Goal: Task Accomplishment & Management: Manage account settings

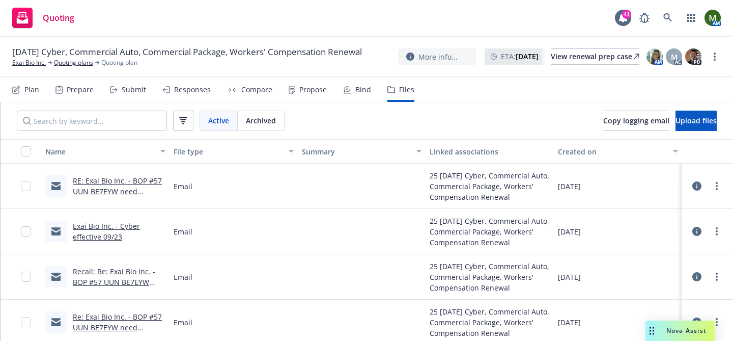
click at [366, 88] on div "Bind" at bounding box center [363, 90] width 16 height 8
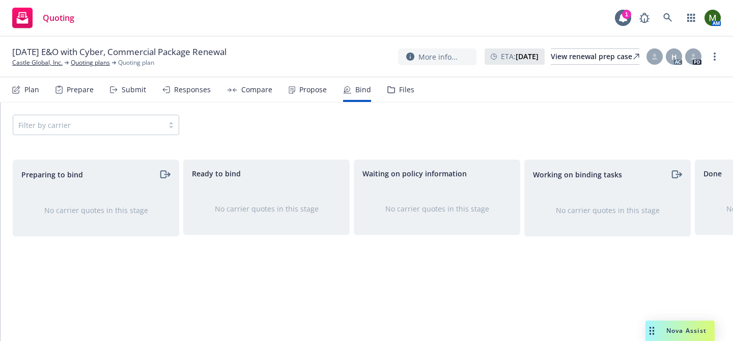
click at [302, 90] on div "Propose" at bounding box center [312, 90] width 27 height 8
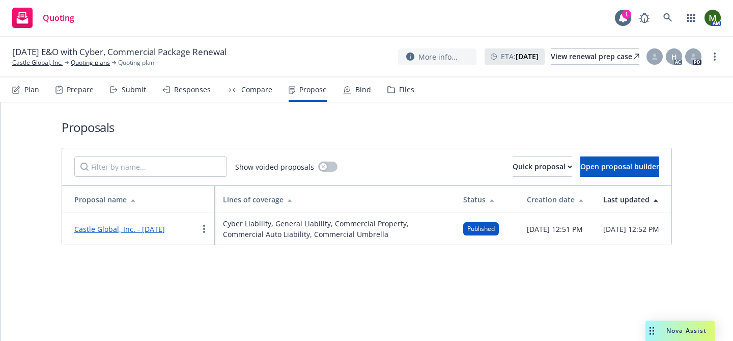
click at [165, 232] on link "Castle Global, Inc. - [DATE]" at bounding box center [119, 229] width 91 height 10
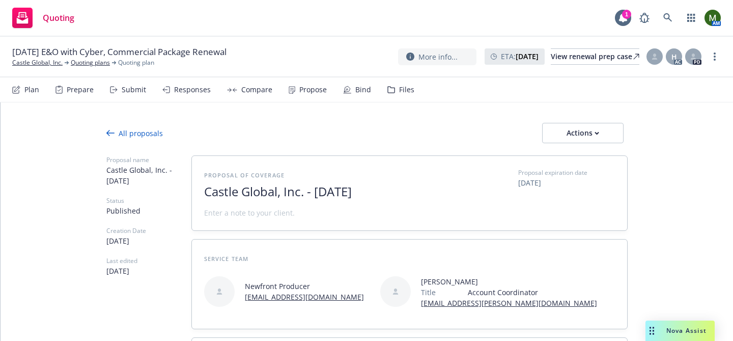
click at [312, 95] on div "Propose" at bounding box center [308, 89] width 38 height 24
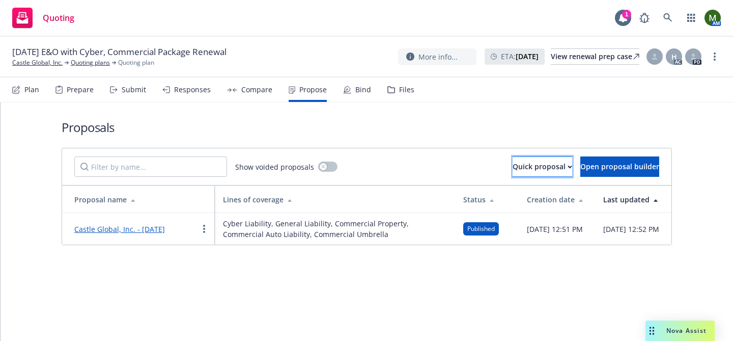
click at [535, 169] on button "Quick proposal" at bounding box center [543, 166] width 60 height 20
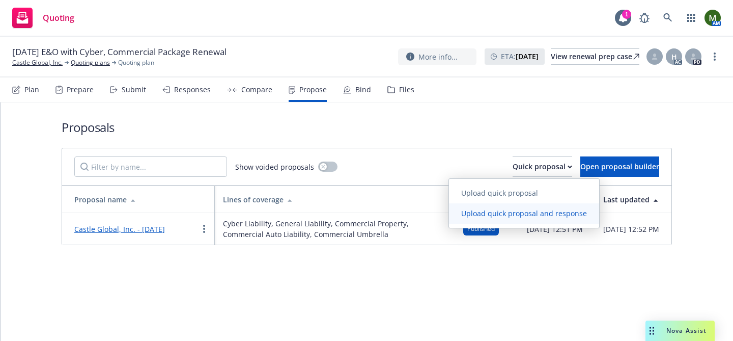
click at [499, 213] on span "Upload quick proposal and response" at bounding box center [524, 213] width 150 height 10
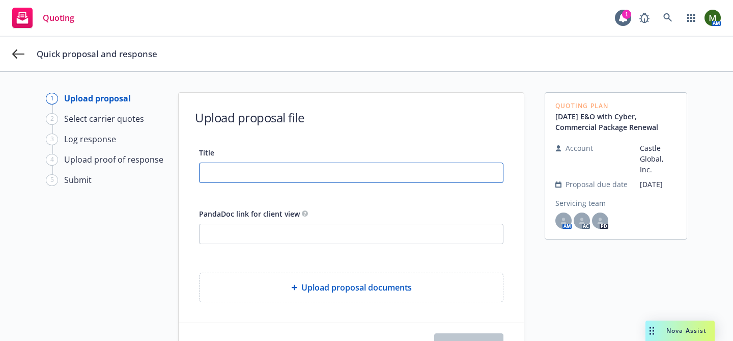
click at [318, 174] on input "Title" at bounding box center [352, 172] width 304 height 19
type input "CRC [PERSON_NAME]"
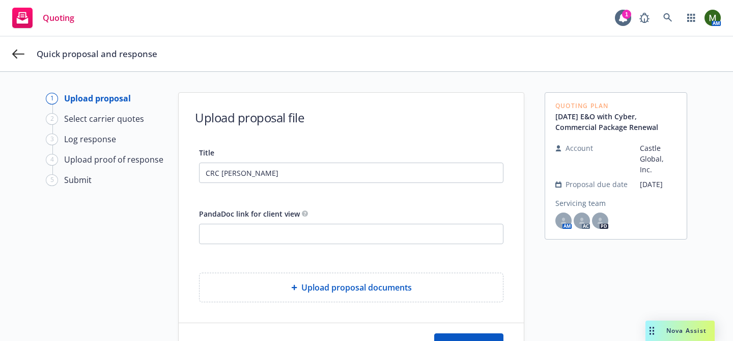
click at [377, 293] on div "Upload proposal documents" at bounding box center [352, 287] width 304 height 29
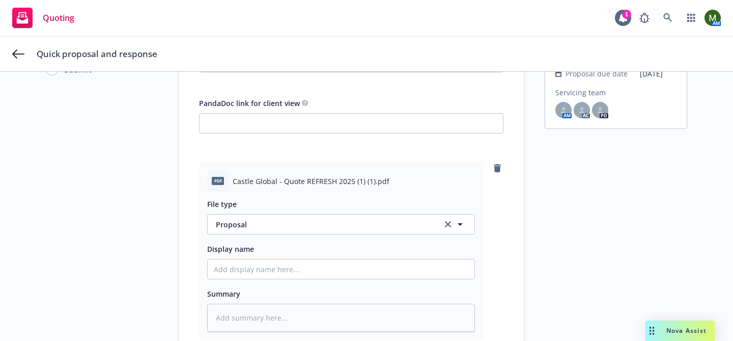
scroll to position [228, 0]
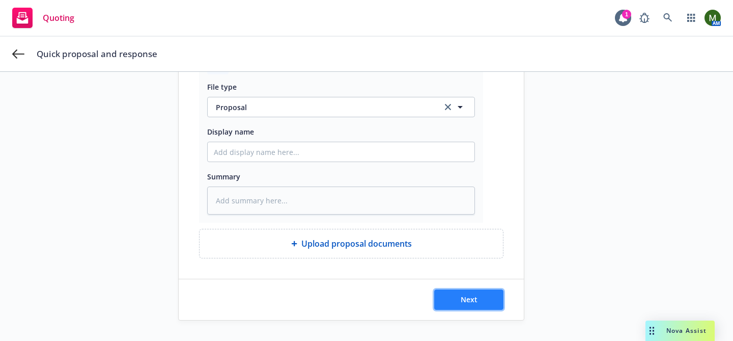
click at [486, 294] on button "Next" at bounding box center [468, 299] width 69 height 20
type textarea "x"
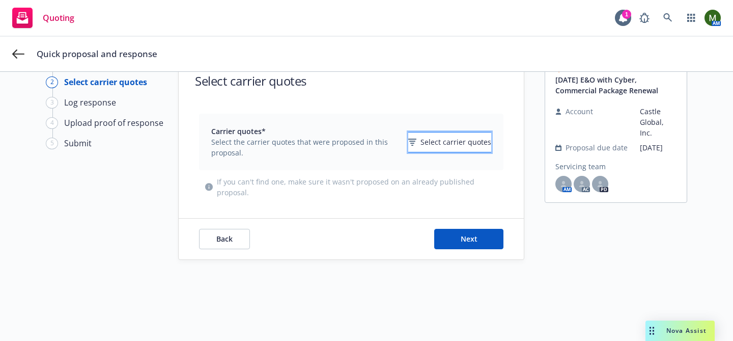
click at [430, 143] on span "Select carrier quotes" at bounding box center [456, 141] width 71 height 11
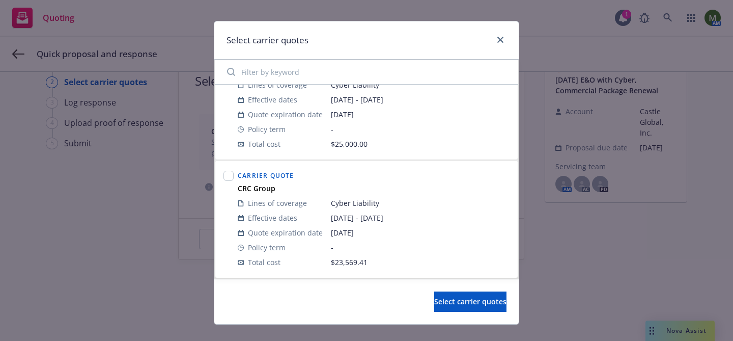
scroll to position [16, 0]
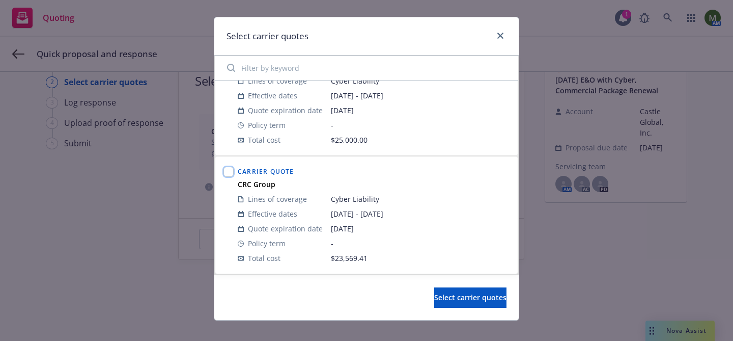
click at [229, 169] on input "checkbox" at bounding box center [229, 172] width 10 height 10
checkbox input "true"
click at [436, 296] on span "Select carrier quotes" at bounding box center [470, 297] width 72 height 10
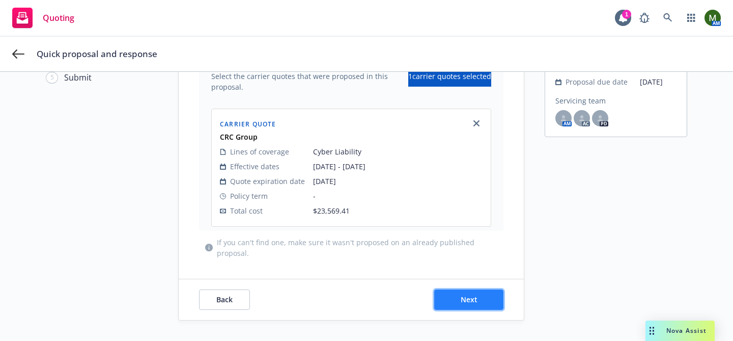
click at [474, 289] on button "Next" at bounding box center [468, 299] width 69 height 20
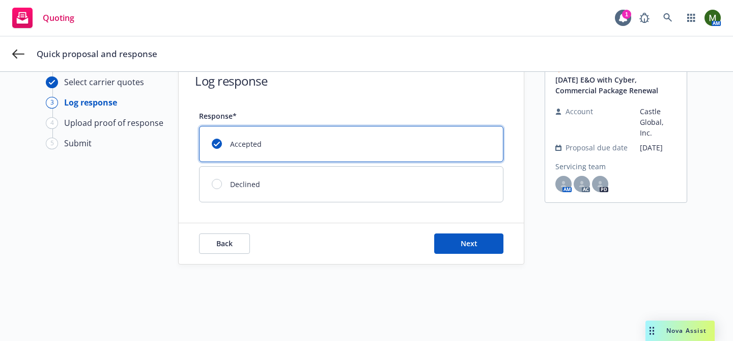
scroll to position [37, 0]
click at [464, 238] on button "Next" at bounding box center [468, 243] width 69 height 20
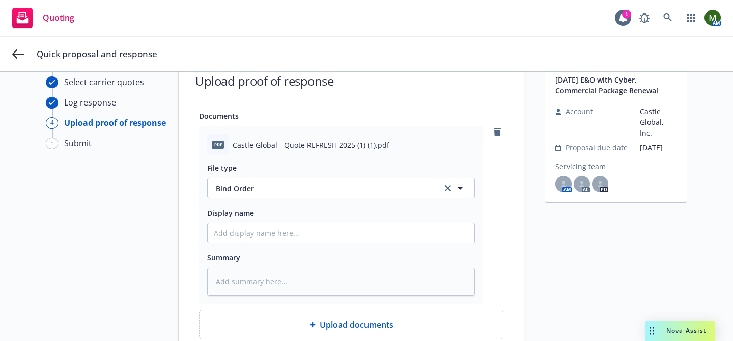
scroll to position [199, 0]
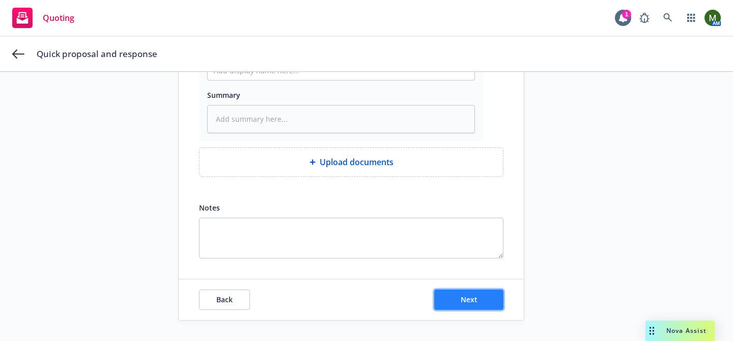
click at [481, 297] on button "Next" at bounding box center [468, 299] width 69 height 20
type textarea "x"
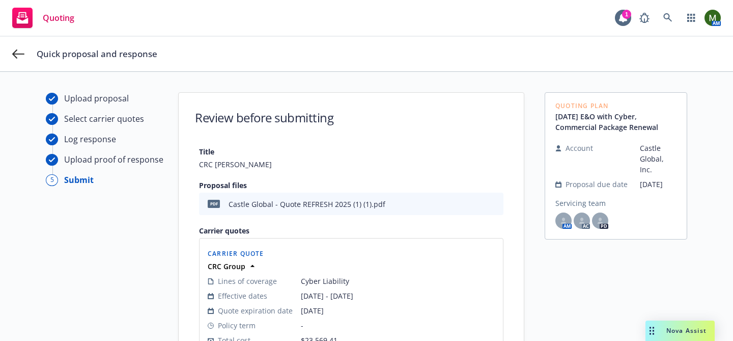
scroll to position [223, 0]
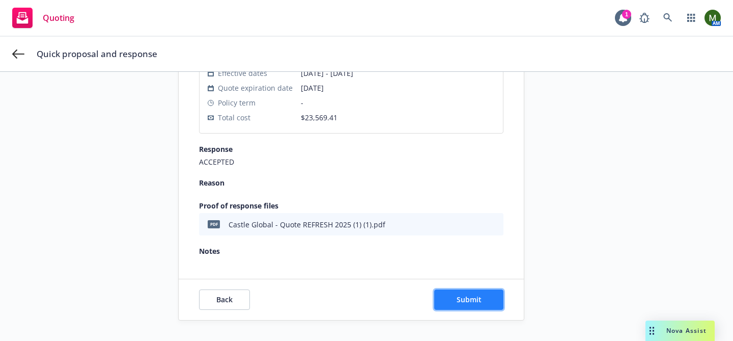
click at [492, 292] on button "Submit" at bounding box center [468, 299] width 69 height 20
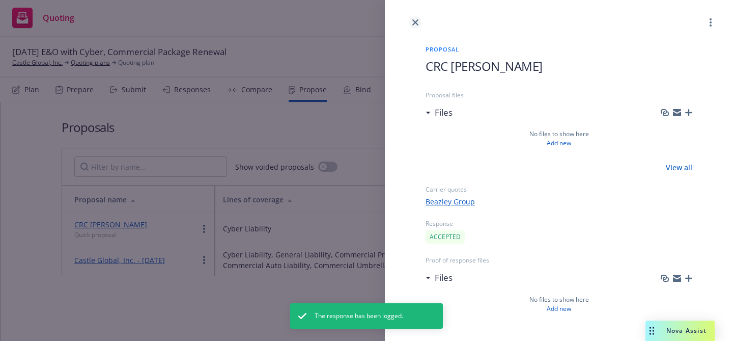
click at [415, 21] on icon "close" at bounding box center [415, 22] width 6 height 6
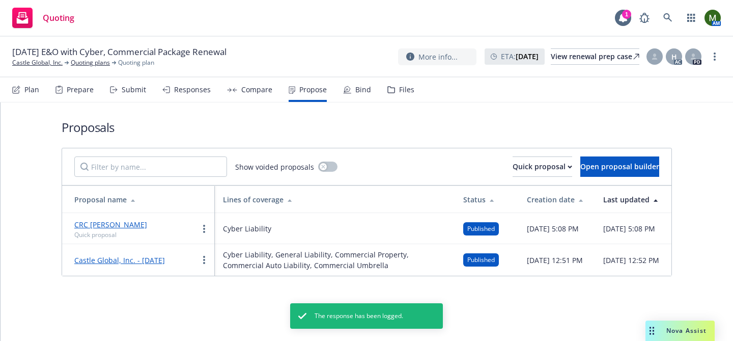
click at [359, 90] on div "Bind" at bounding box center [363, 90] width 16 height 8
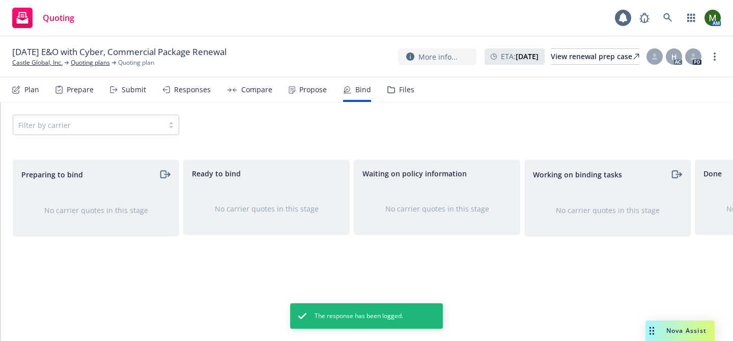
click at [401, 93] on div "Files" at bounding box center [406, 90] width 15 height 8
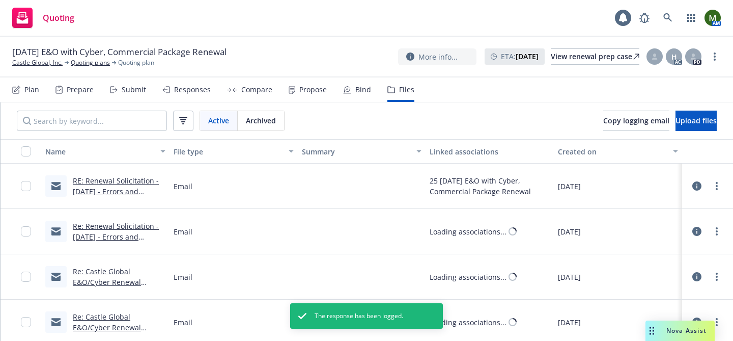
click at [360, 93] on div "Bind" at bounding box center [363, 90] width 16 height 8
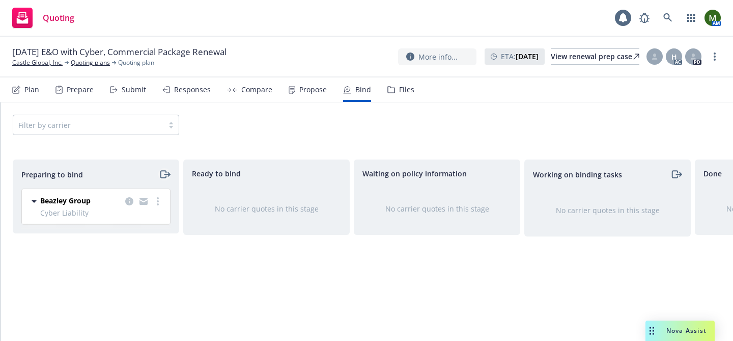
click at [167, 170] on icon "moveRight" at bounding box center [165, 174] width 12 height 12
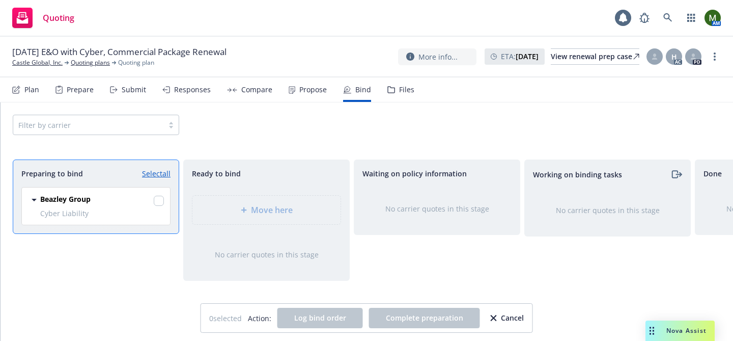
click at [167, 170] on link "Select all" at bounding box center [156, 173] width 29 height 11
checkbox input "true"
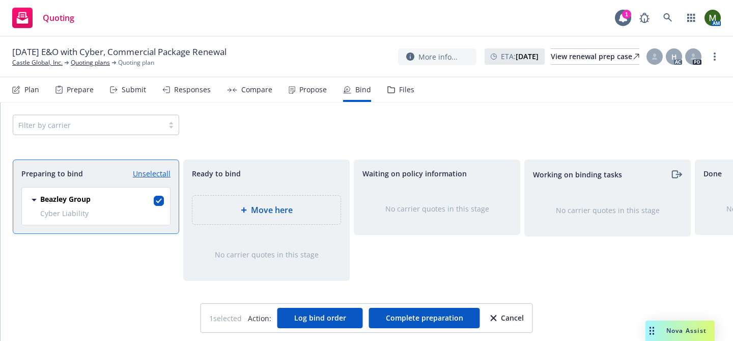
click at [229, 197] on div "Move here" at bounding box center [266, 210] width 148 height 29
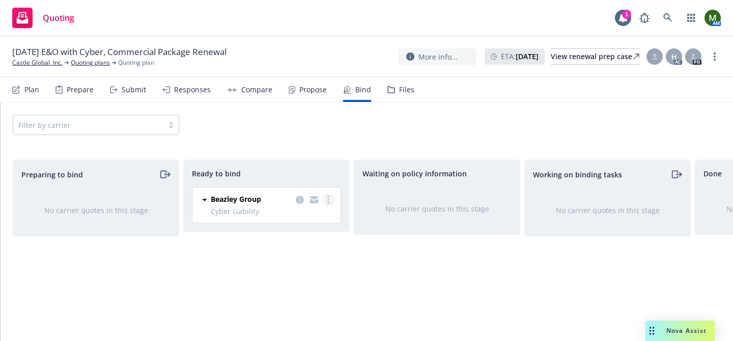
click at [329, 199] on link "more" at bounding box center [328, 200] width 12 height 12
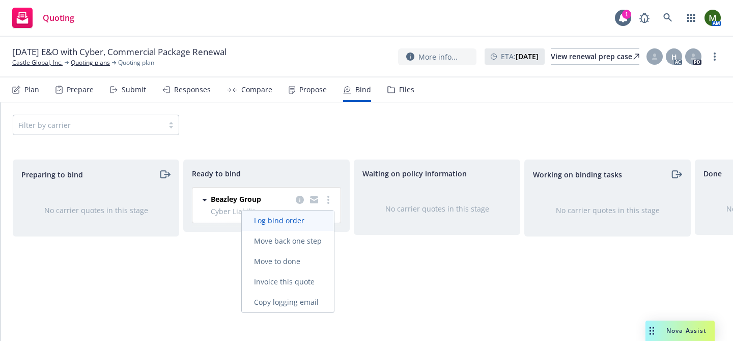
click at [309, 220] on span "Log bind order" at bounding box center [279, 220] width 75 height 10
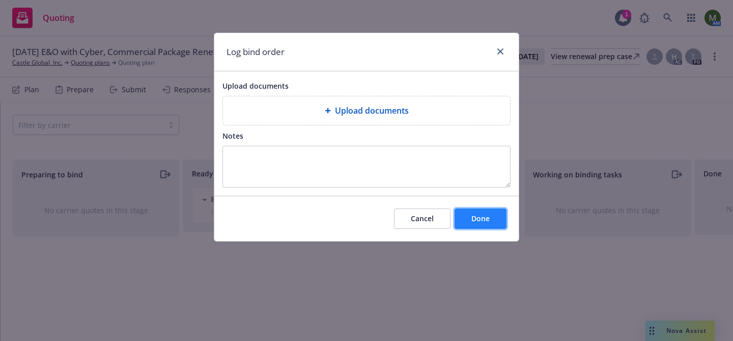
click at [467, 216] on button "Done" at bounding box center [481, 218] width 52 height 20
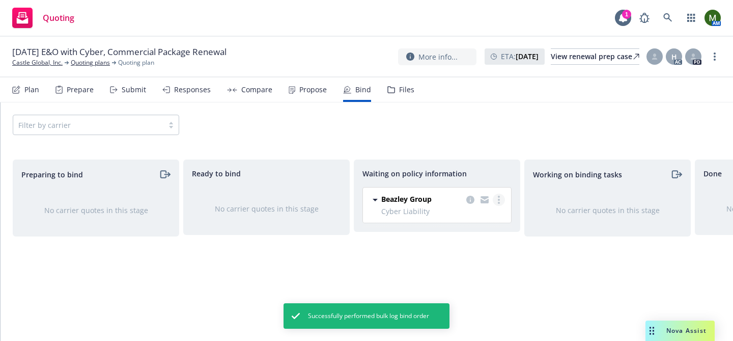
click at [499, 200] on circle "more" at bounding box center [499, 200] width 2 height 2
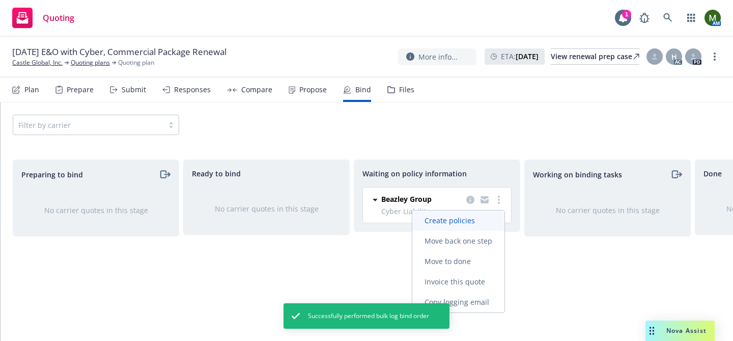
click at [462, 218] on span "Create policies" at bounding box center [449, 220] width 75 height 10
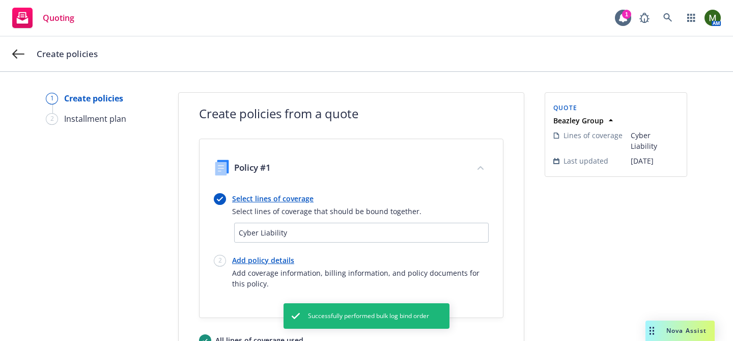
click at [280, 262] on link "Add policy details" at bounding box center [360, 260] width 257 height 11
select select "12"
select select "CA"
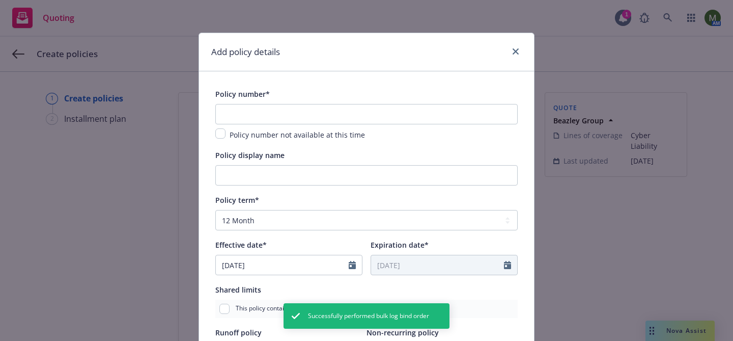
click at [238, 137] on span "Policy number not available at this time" at bounding box center [297, 135] width 135 height 10
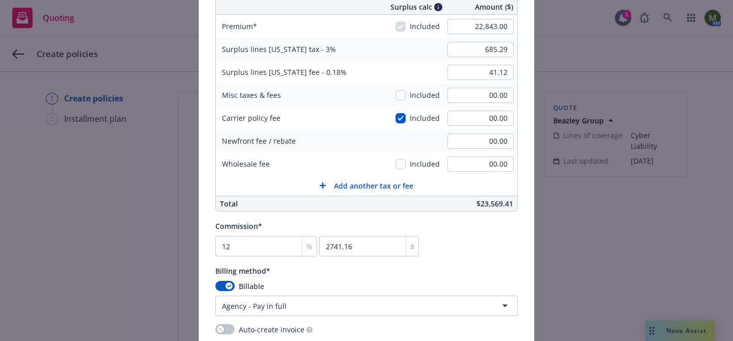
scroll to position [575, 0]
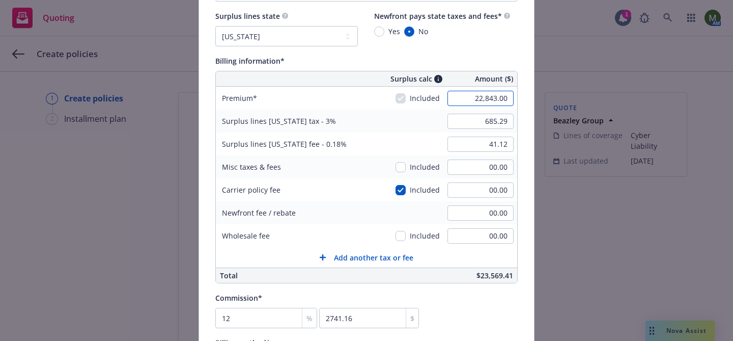
click at [477, 98] on input "22,843.00" at bounding box center [481, 98] width 66 height 15
type input "20,282.00"
type input "608.46"
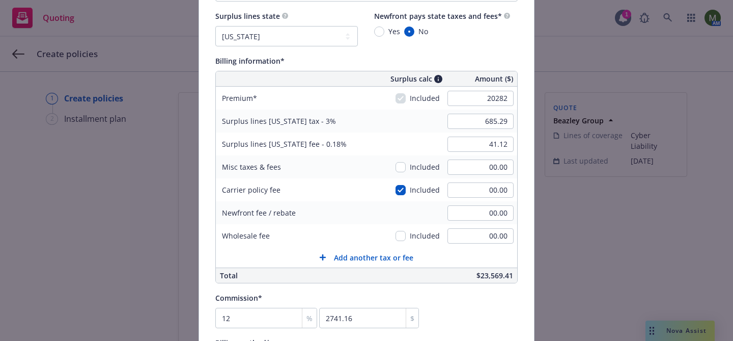
type input "36.51"
type input "2433.84"
click at [528, 151] on div "Policy number* Policy number not available at this time Policy display name Pol…" at bounding box center [366, 156] width 335 height 1321
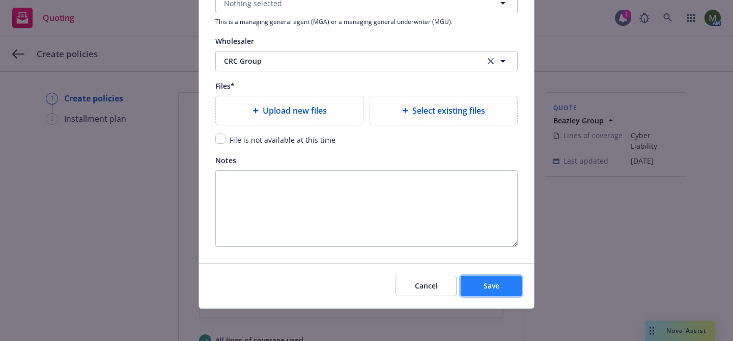
click at [490, 288] on span "Save" at bounding box center [492, 286] width 16 height 10
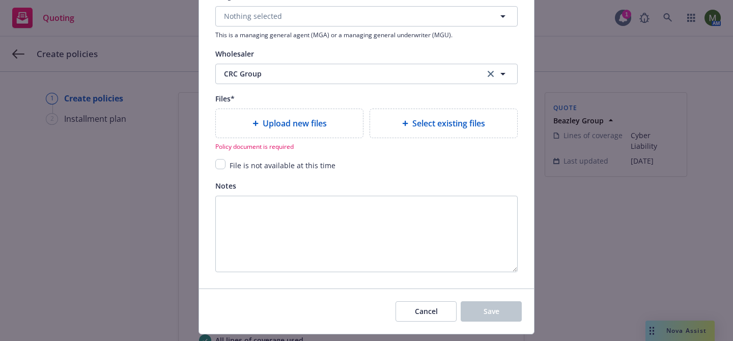
scroll to position [1143, 0]
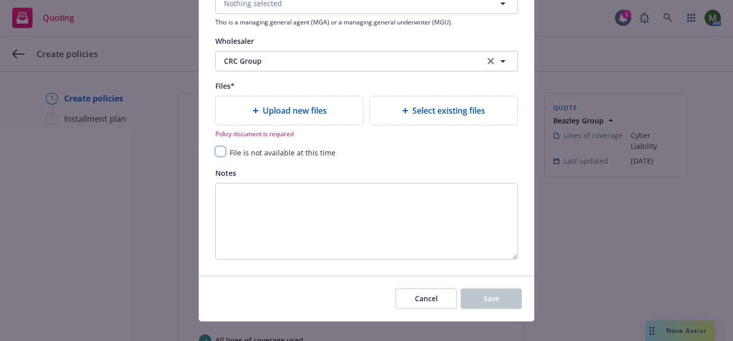
click at [220, 152] on input "checkbox" at bounding box center [220, 151] width 10 height 10
checkbox input "true"
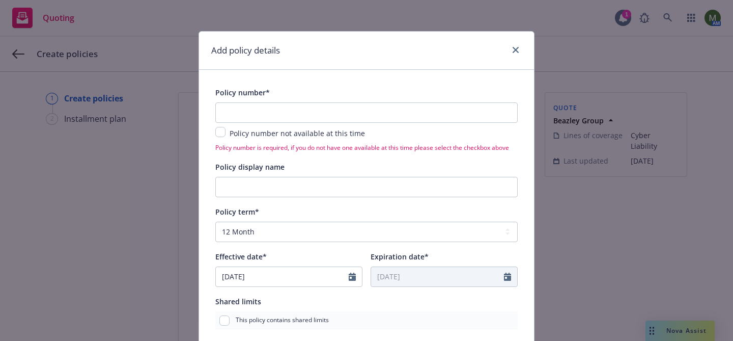
scroll to position [0, 0]
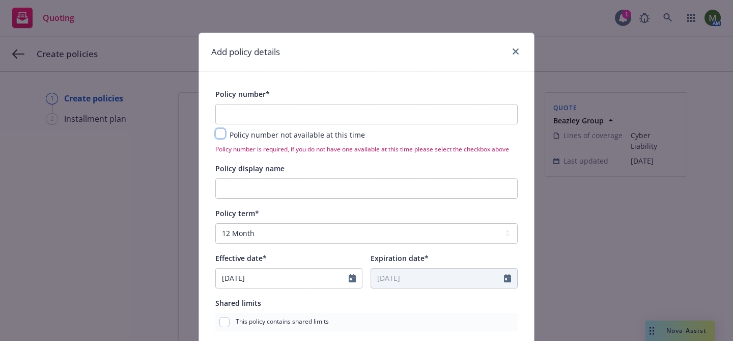
click at [218, 132] on input "checkbox" at bounding box center [220, 133] width 10 height 10
checkbox input "true"
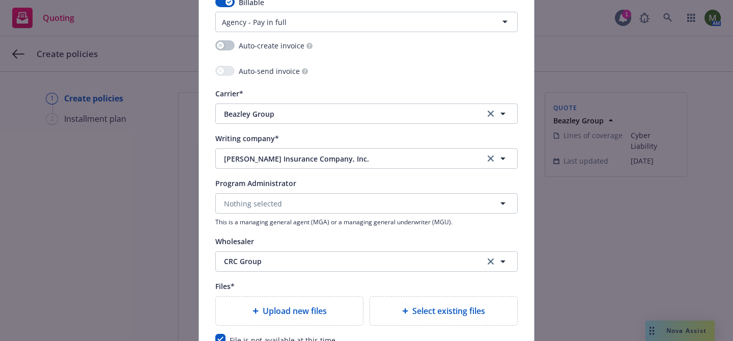
scroll to position [1131, 0]
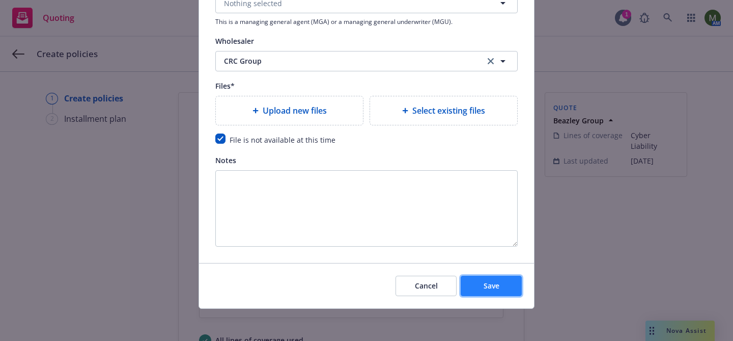
click at [492, 285] on span "Save" at bounding box center [492, 286] width 16 height 10
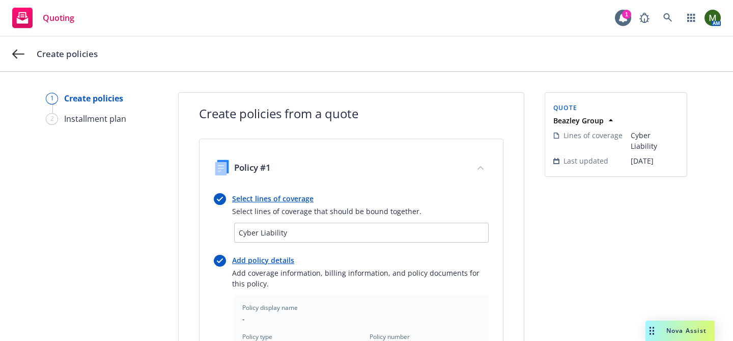
scroll to position [363, 0]
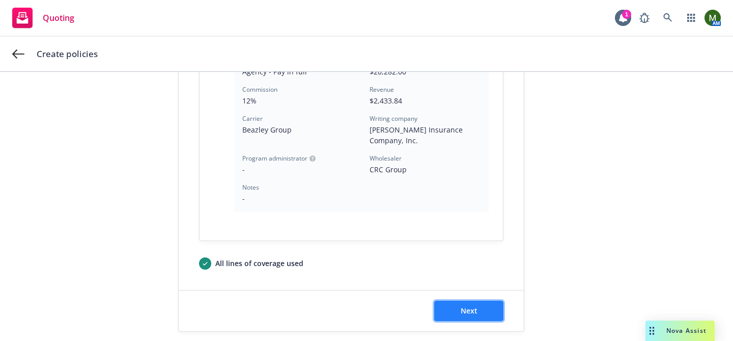
click at [466, 300] on button "Next" at bounding box center [468, 310] width 69 height 20
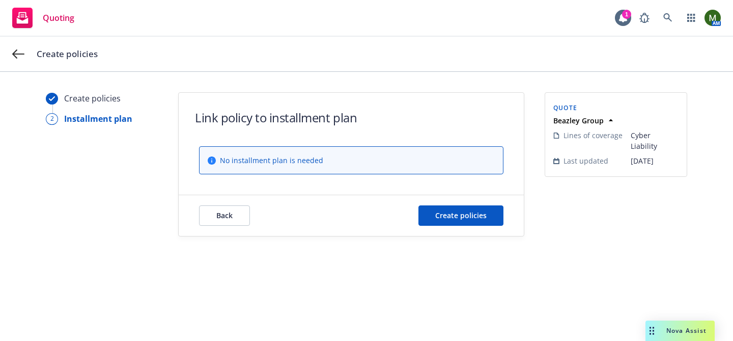
scroll to position [0, 0]
click at [447, 212] on span "Create policies" at bounding box center [460, 215] width 51 height 10
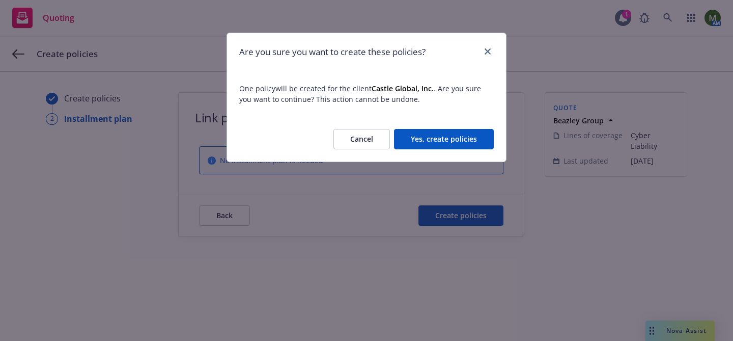
click at [454, 134] on button "Yes, create policies" at bounding box center [444, 139] width 100 height 20
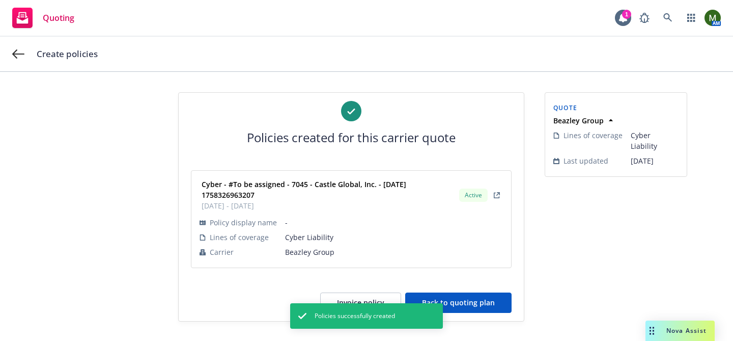
click at [489, 304] on button "Back to quoting plan" at bounding box center [458, 302] width 106 height 20
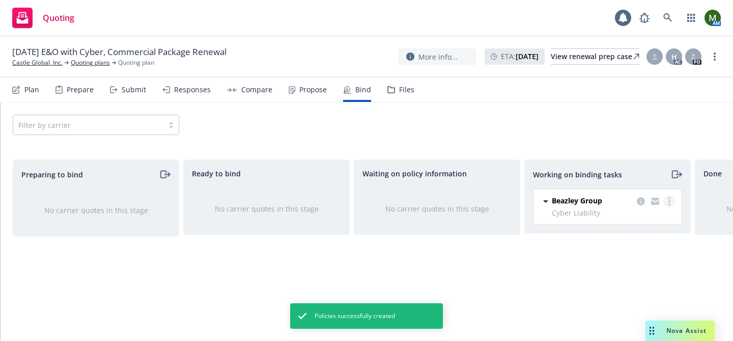
click at [665, 200] on link "more" at bounding box center [670, 201] width 12 height 12
click at [637, 239] on span "Move to done" at bounding box center [618, 242] width 71 height 10
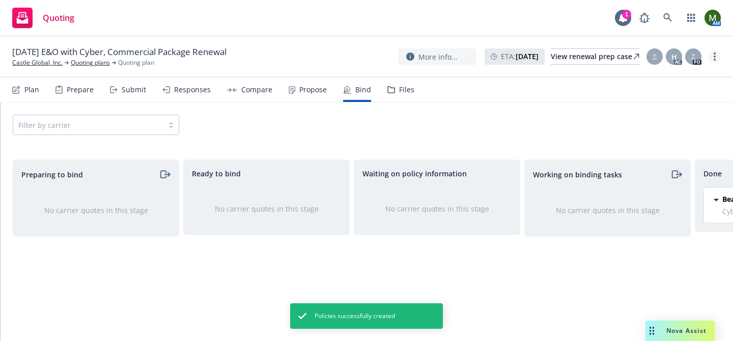
click at [716, 59] on link "more" at bounding box center [715, 56] width 12 height 12
click at [645, 164] on link "Archive quoting plan" at bounding box center [664, 159] width 114 height 20
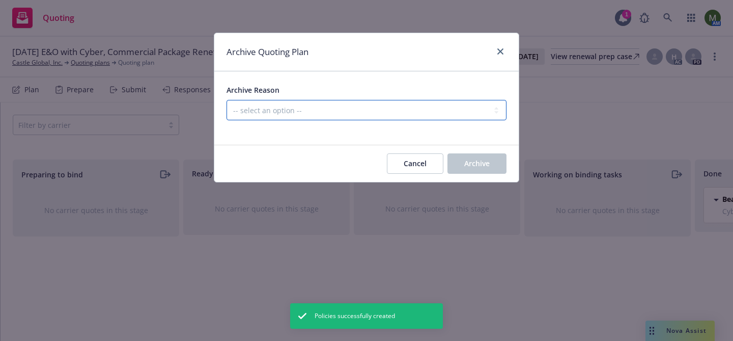
click at [460, 112] on select "-- select an option -- All policies in this renewal plan are auto-renewed Creat…" at bounding box center [367, 110] width 280 height 20
select select "ARCHIVED_RENEWAL_COMPLETED"
click at [227, 100] on select "-- select an option -- All policies in this renewal plan are auto-renewed Creat…" at bounding box center [367, 110] width 280 height 20
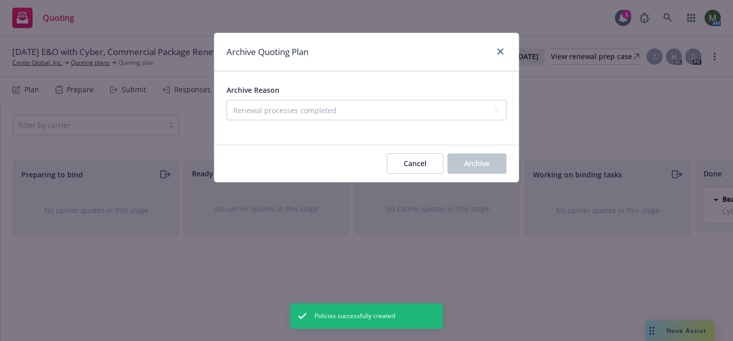
click at [481, 163] on span "Archive" at bounding box center [476, 163] width 25 height 10
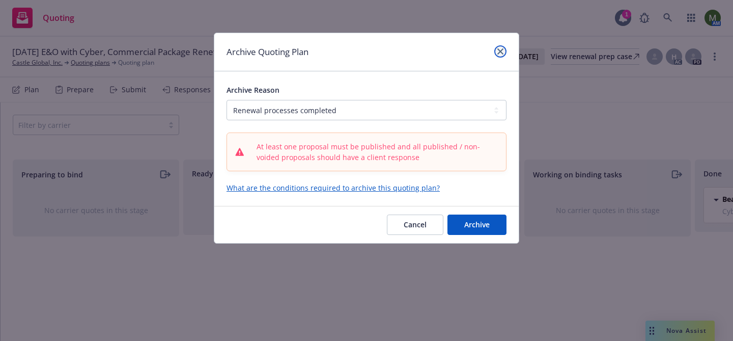
click at [501, 46] on link "close" at bounding box center [500, 51] width 12 height 12
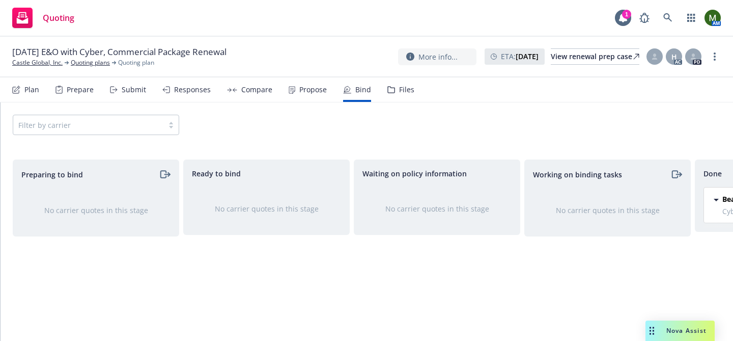
click at [304, 88] on div "Propose" at bounding box center [312, 90] width 27 height 8
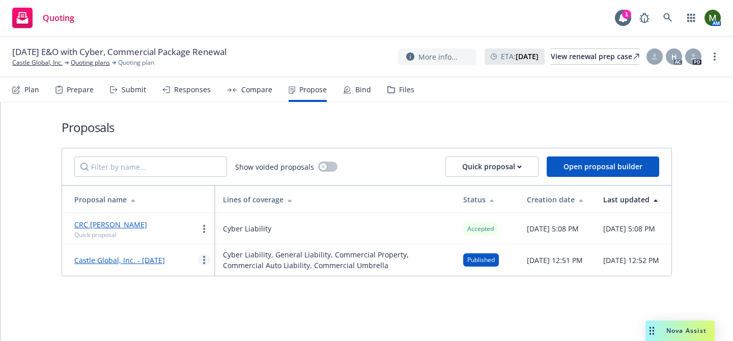
click at [202, 262] on link "more" at bounding box center [204, 260] width 12 height 12
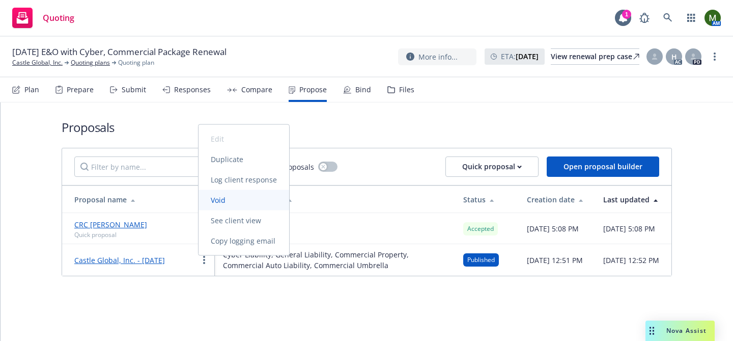
click at [213, 201] on span "Void" at bounding box center [218, 200] width 39 height 10
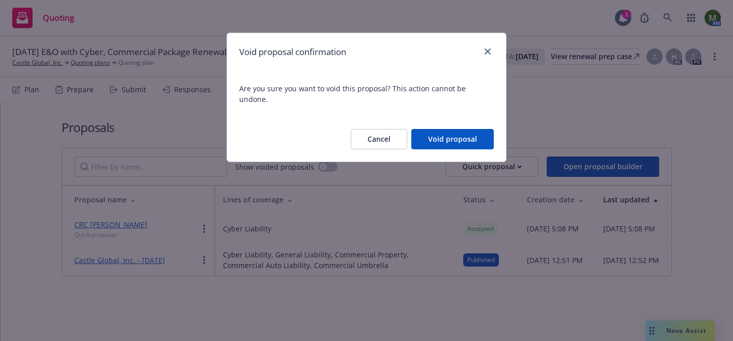
click at [450, 129] on button "Void proposal" at bounding box center [452, 139] width 82 height 20
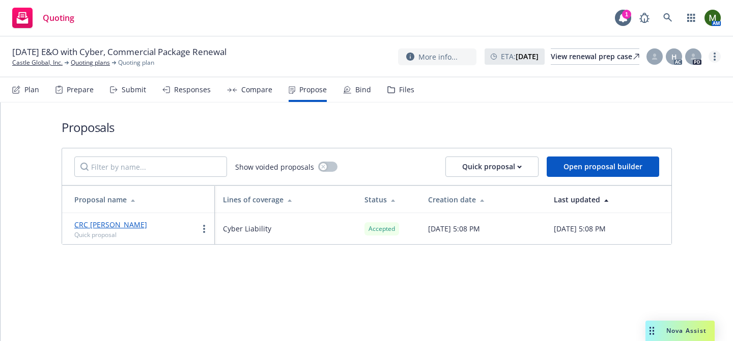
click at [714, 58] on icon "more" at bounding box center [715, 56] width 2 height 8
click at [654, 159] on link "Archive quoting plan" at bounding box center [664, 159] width 114 height 20
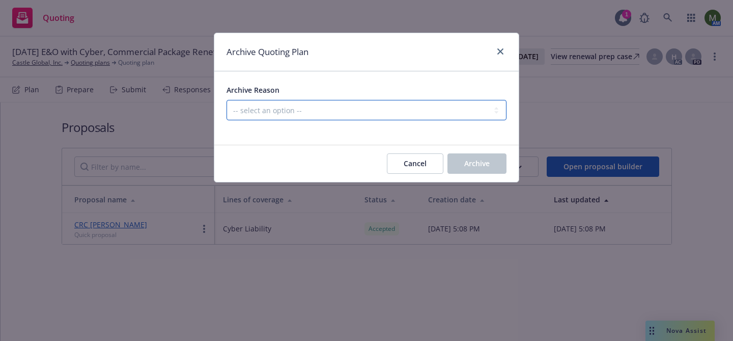
click at [442, 111] on select "-- select an option -- All policies in this renewal plan are auto-renewed Creat…" at bounding box center [367, 110] width 280 height 20
select select "ARCHIVED_RENEWAL_COMPLETED"
click at [227, 100] on select "-- select an option -- All policies in this renewal plan are auto-renewed Creat…" at bounding box center [367, 110] width 280 height 20
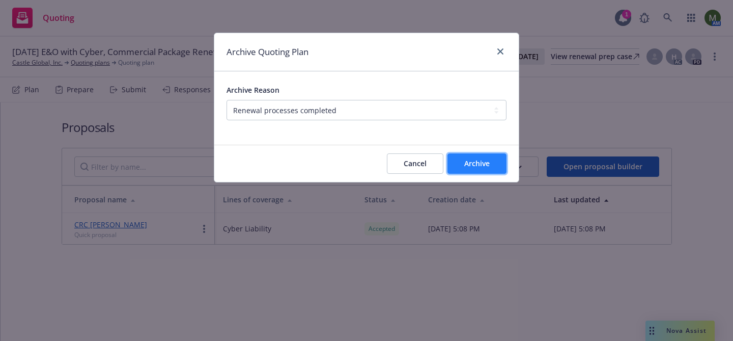
click at [464, 167] on span "Archive" at bounding box center [476, 163] width 25 height 10
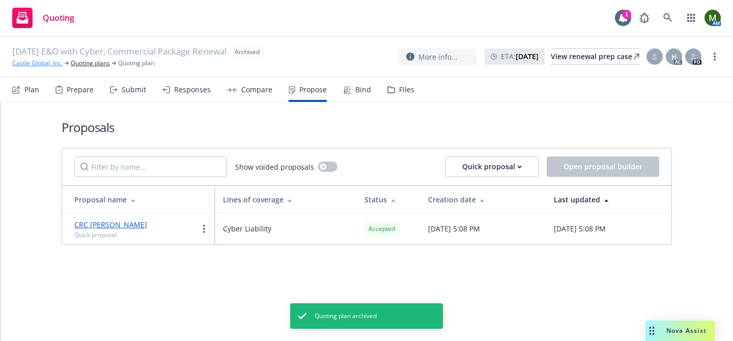
click at [50, 61] on link "Castle Global, Inc." at bounding box center [37, 63] width 50 height 9
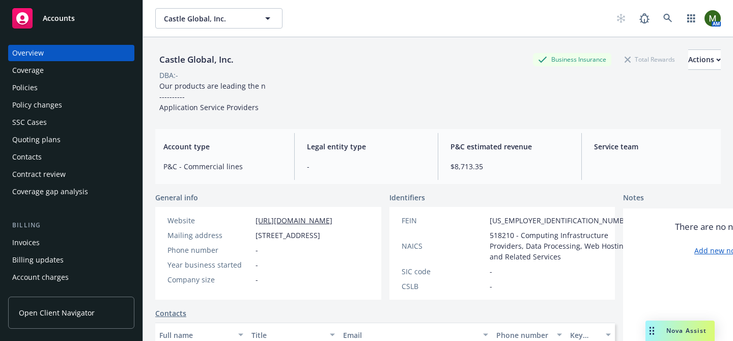
click at [45, 88] on div "Policies" at bounding box center [71, 87] width 118 height 16
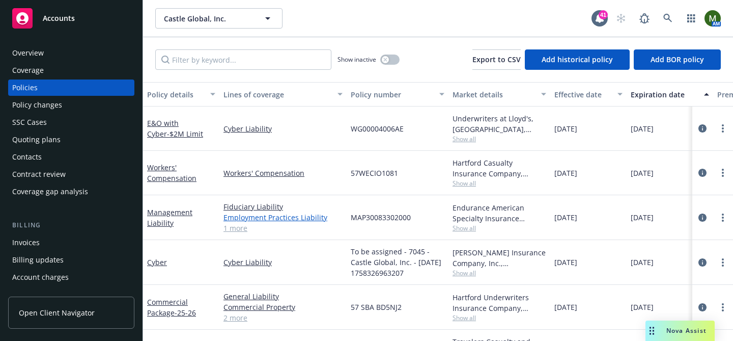
scroll to position [33, 0]
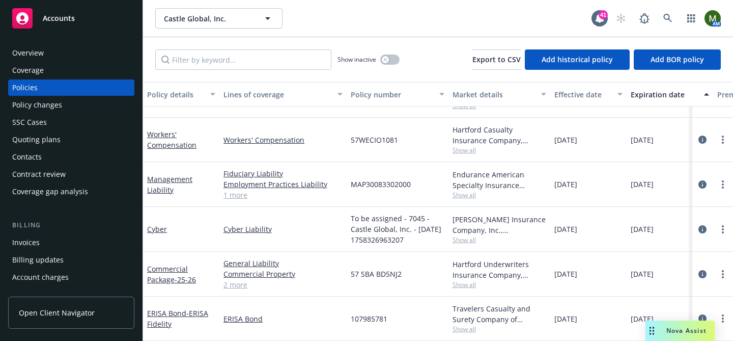
click at [719, 222] on div at bounding box center [713, 229] width 41 height 45
click at [152, 226] on link "Cyber" at bounding box center [157, 229] width 20 height 10
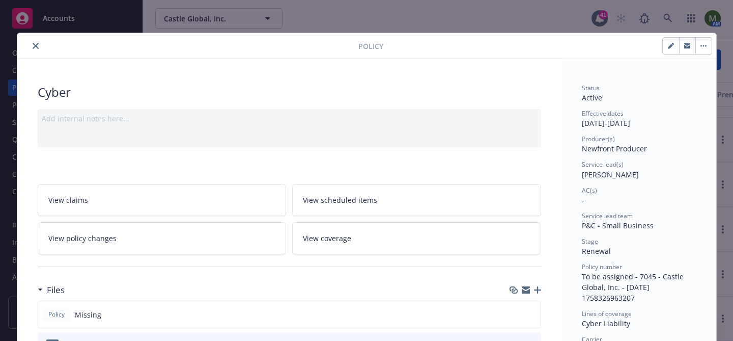
click at [668, 46] on icon "button" at bounding box center [671, 46] width 6 height 6
select select "RENEWAL"
select select "12"
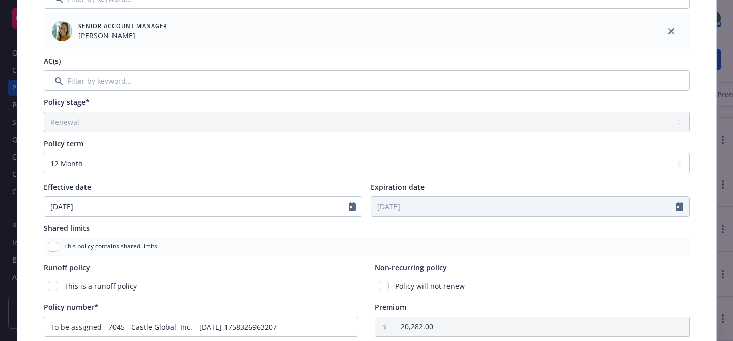
scroll to position [254, 0]
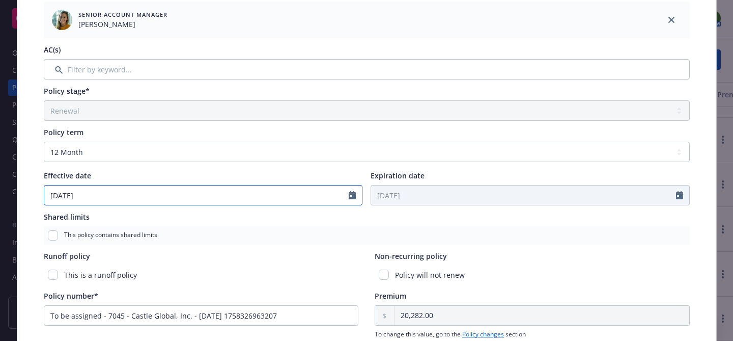
click at [246, 190] on input "08/25/2025" at bounding box center [196, 194] width 305 height 19
select select "8"
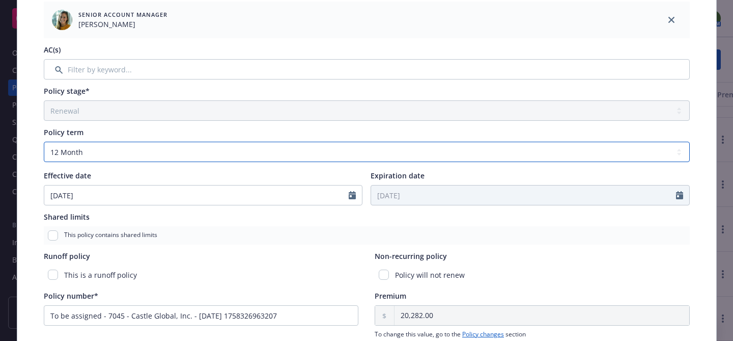
click at [252, 146] on select "Select policy term 12 Month 6 Month 4 Month 3 Month 2 Month 1 Month 36 Month (3…" at bounding box center [367, 152] width 646 height 20
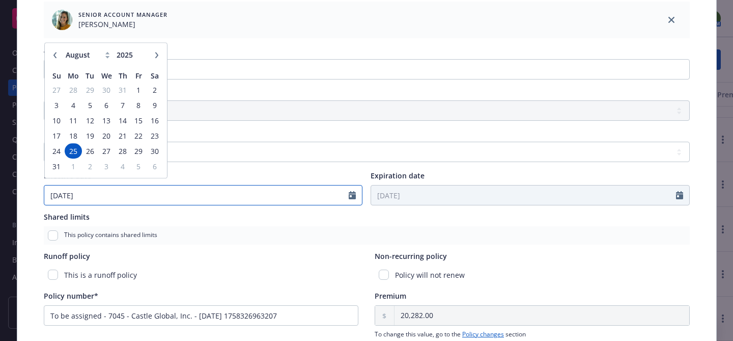
click at [198, 187] on input "08/25/2025" at bounding box center [196, 194] width 305 height 19
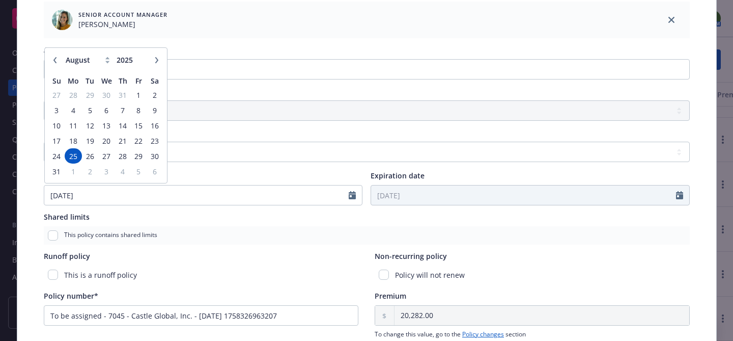
click at [157, 60] on icon "button" at bounding box center [156, 60] width 3 height 6
select select "9"
click at [105, 141] on span "24" at bounding box center [106, 140] width 15 height 13
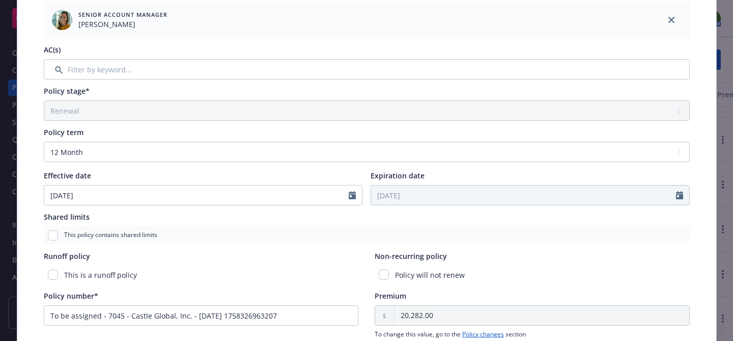
type input "09/24/2025"
type input "09/24/2026"
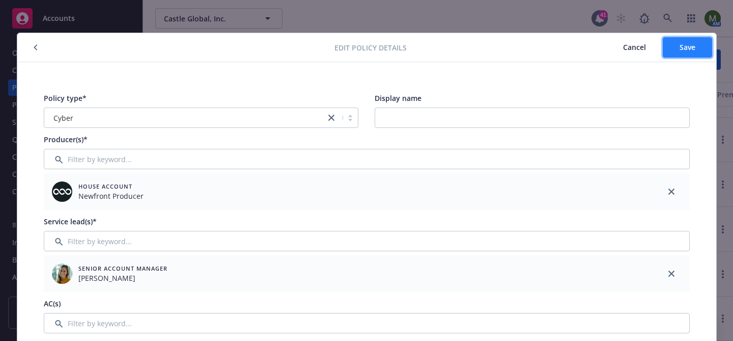
click at [675, 46] on button "Save" at bounding box center [687, 47] width 49 height 20
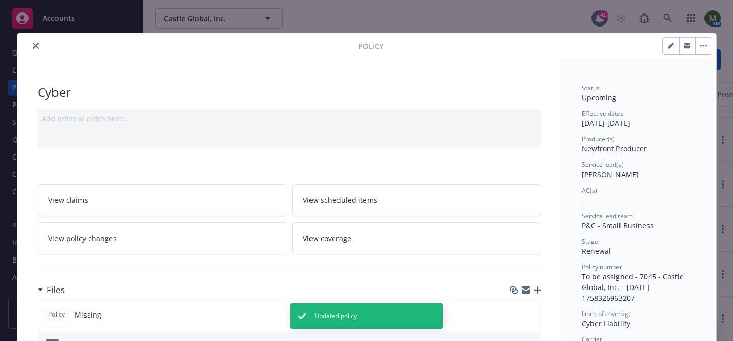
click at [34, 47] on icon "close" at bounding box center [36, 46] width 6 height 6
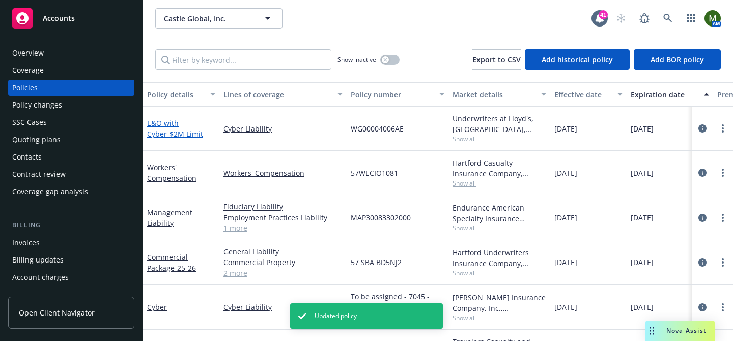
click at [172, 135] on span "- $2M Limit" at bounding box center [185, 134] width 36 height 10
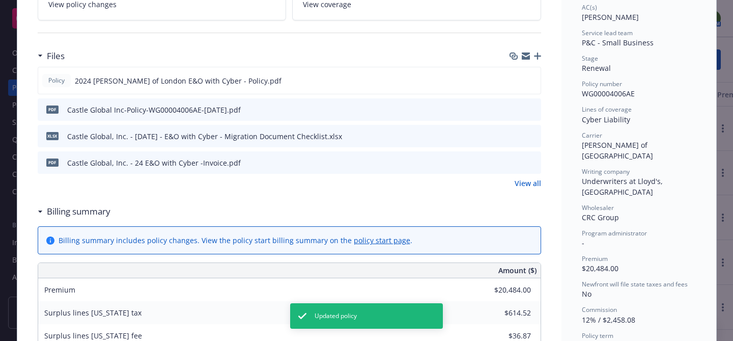
scroll to position [228, 0]
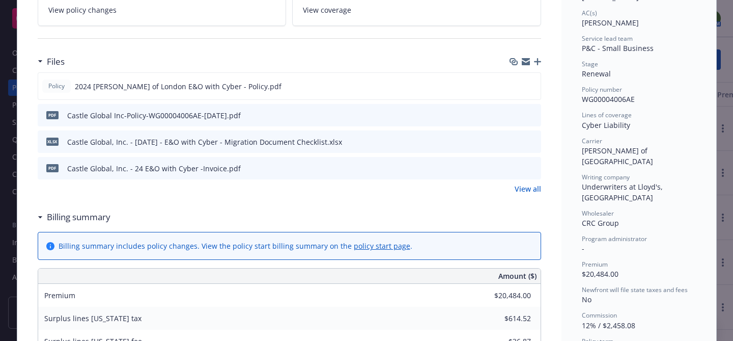
click at [532, 167] on icon "preview file" at bounding box center [531, 167] width 9 height 7
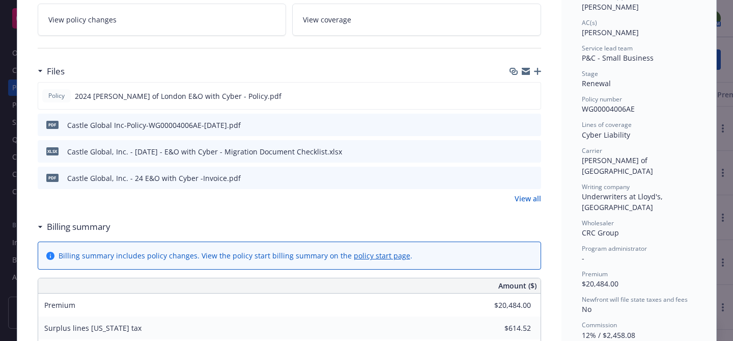
scroll to position [212, 0]
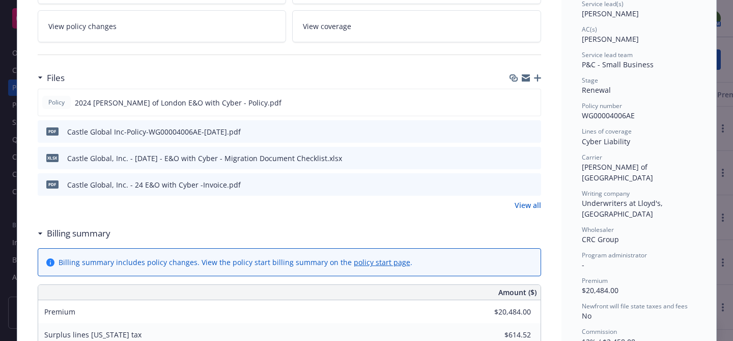
click at [530, 130] on icon "preview file" at bounding box center [531, 130] width 9 height 7
